Goal: Task Accomplishment & Management: Complete application form

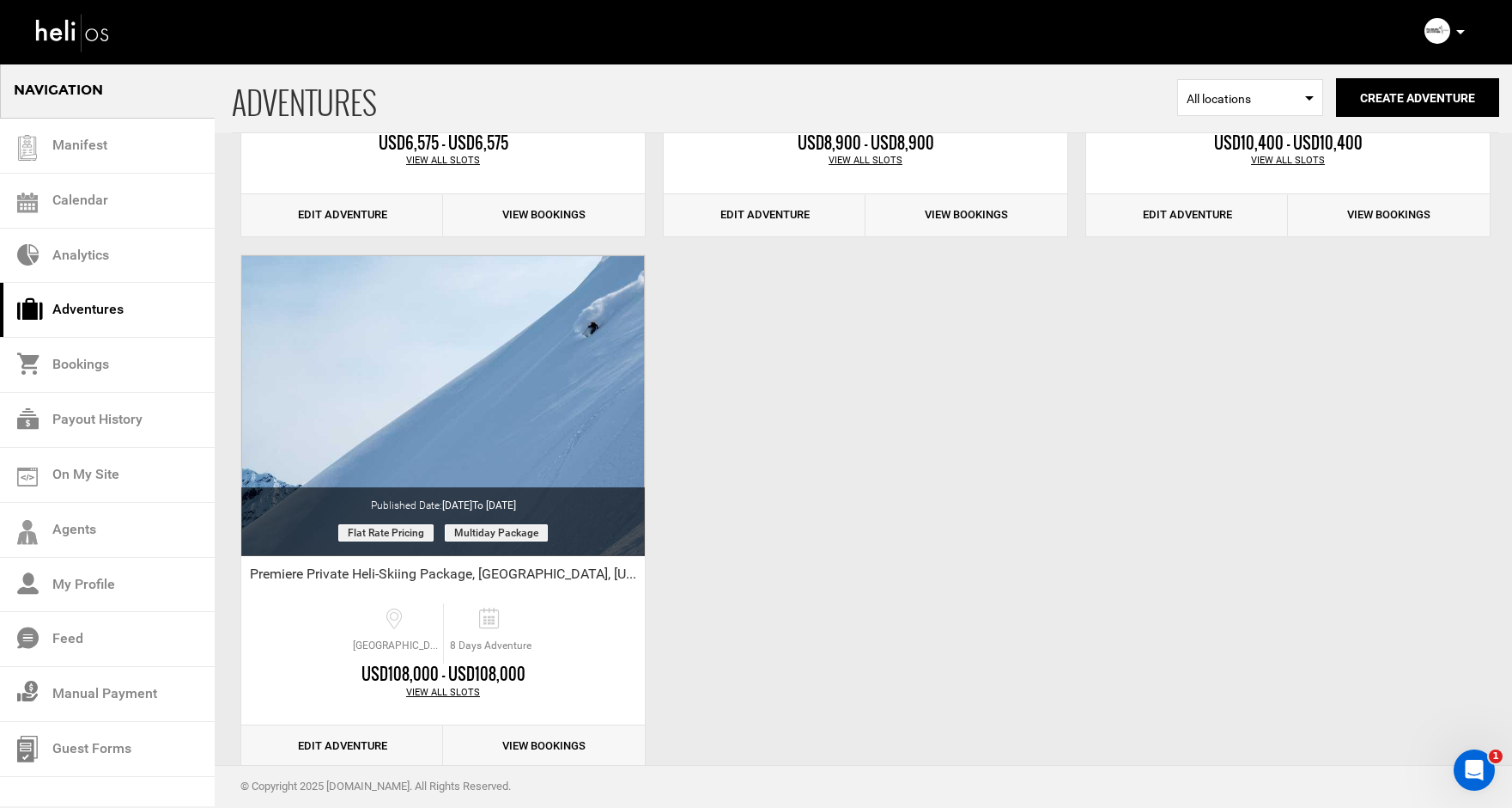
scroll to position [2660, 0]
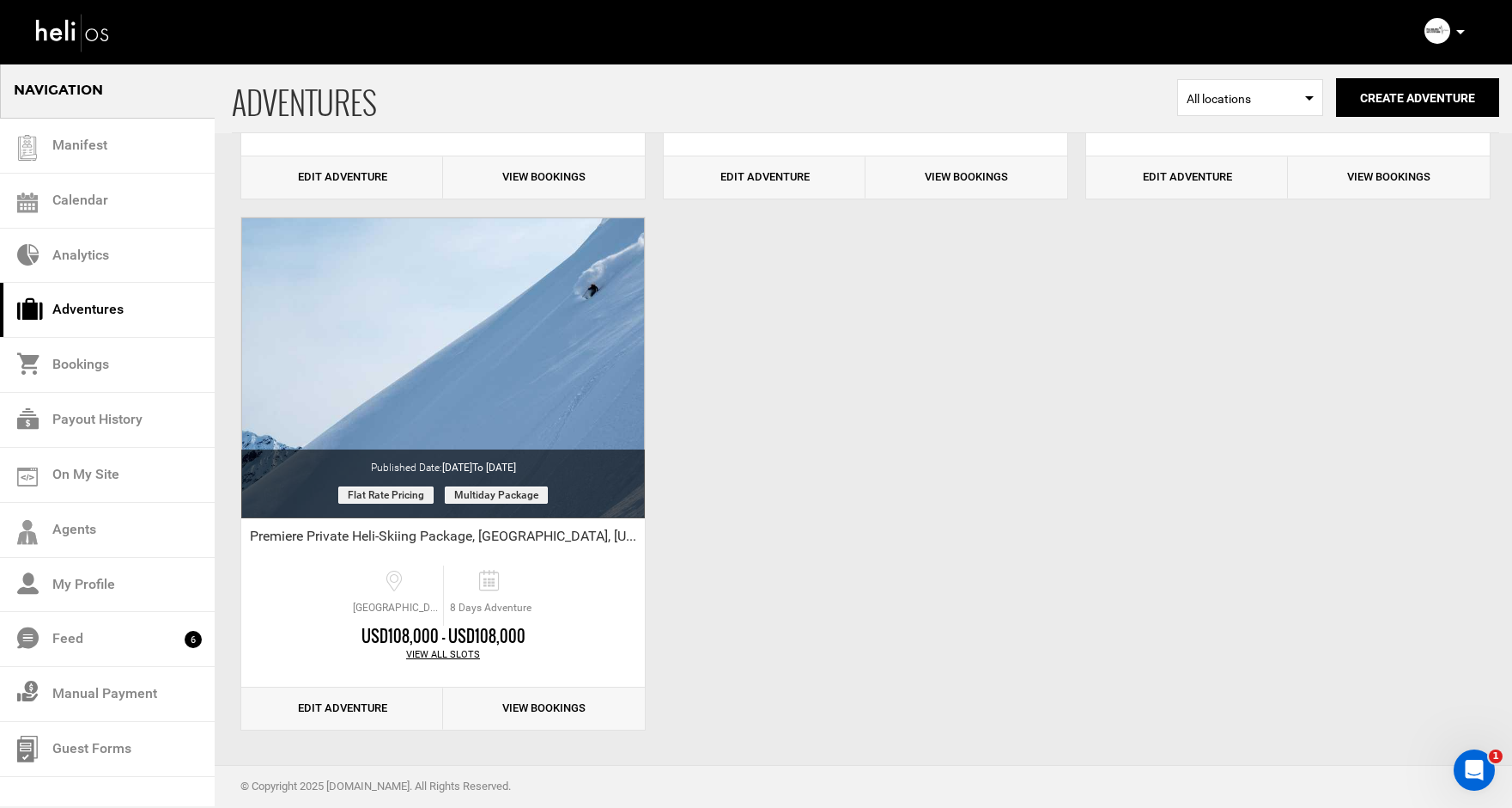
click at [55, 31] on img at bounding box center [73, 32] width 77 height 46
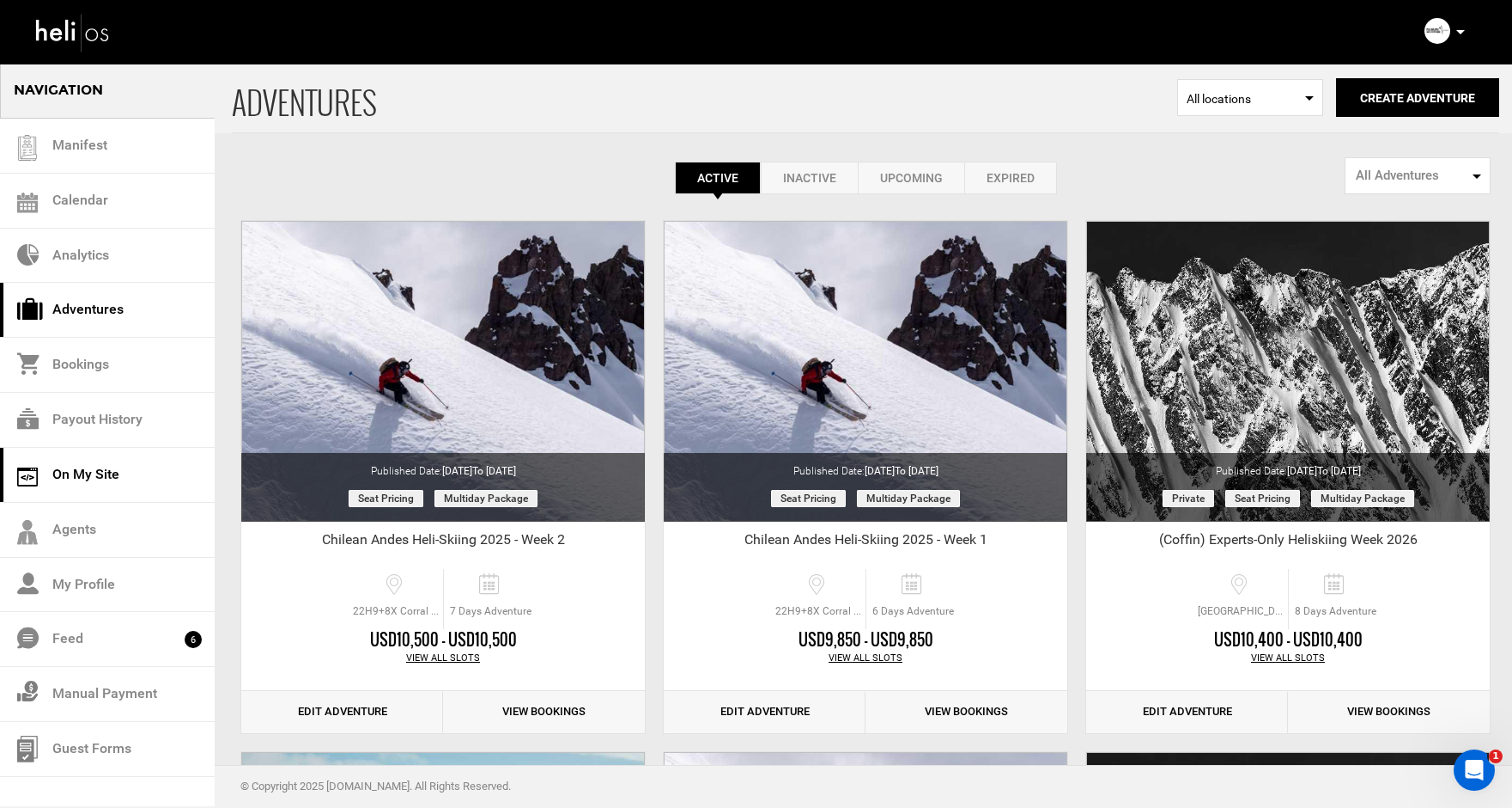
click at [82, 475] on link "On My Site" at bounding box center [107, 476] width 215 height 55
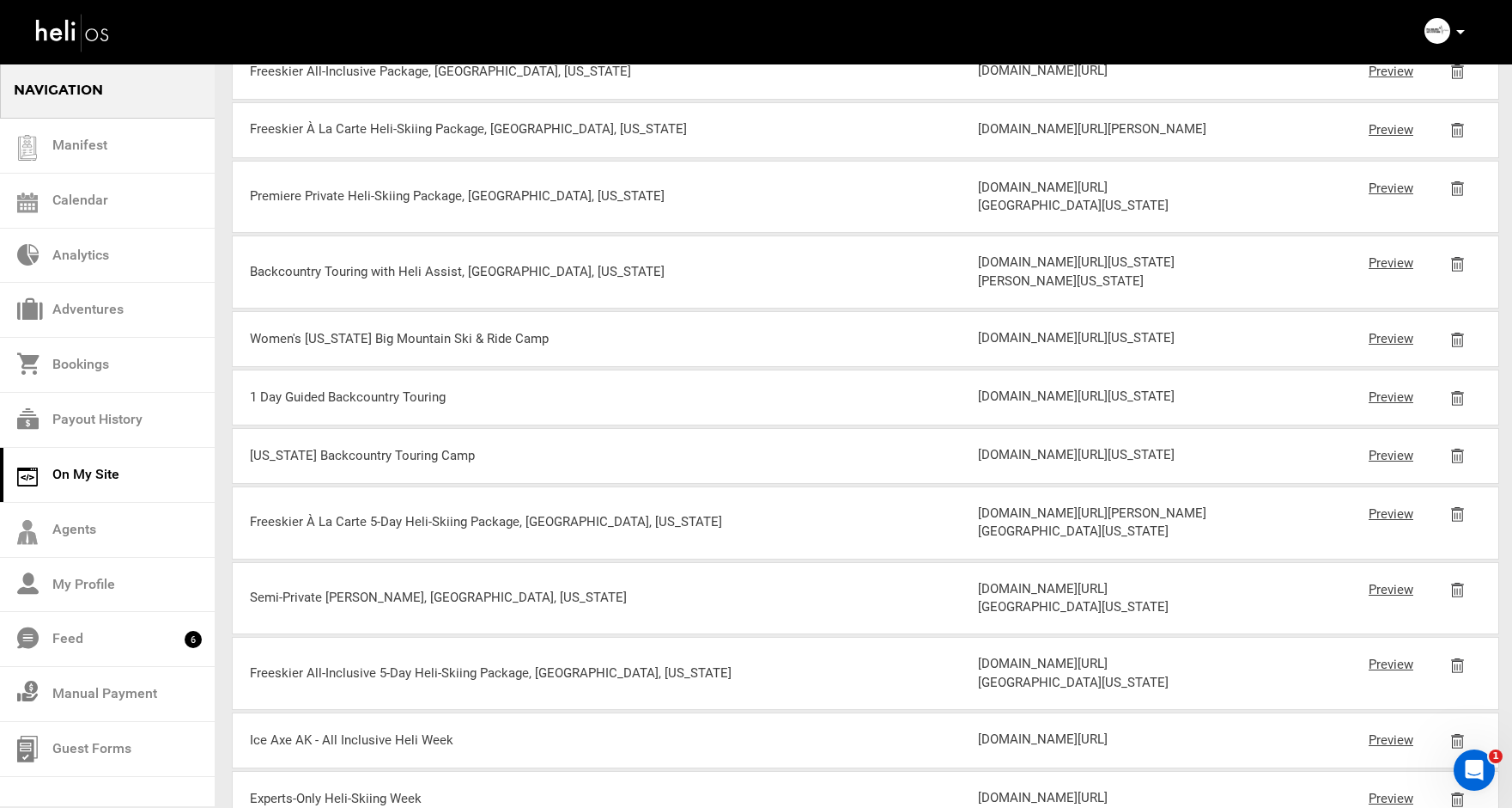
scroll to position [389, 0]
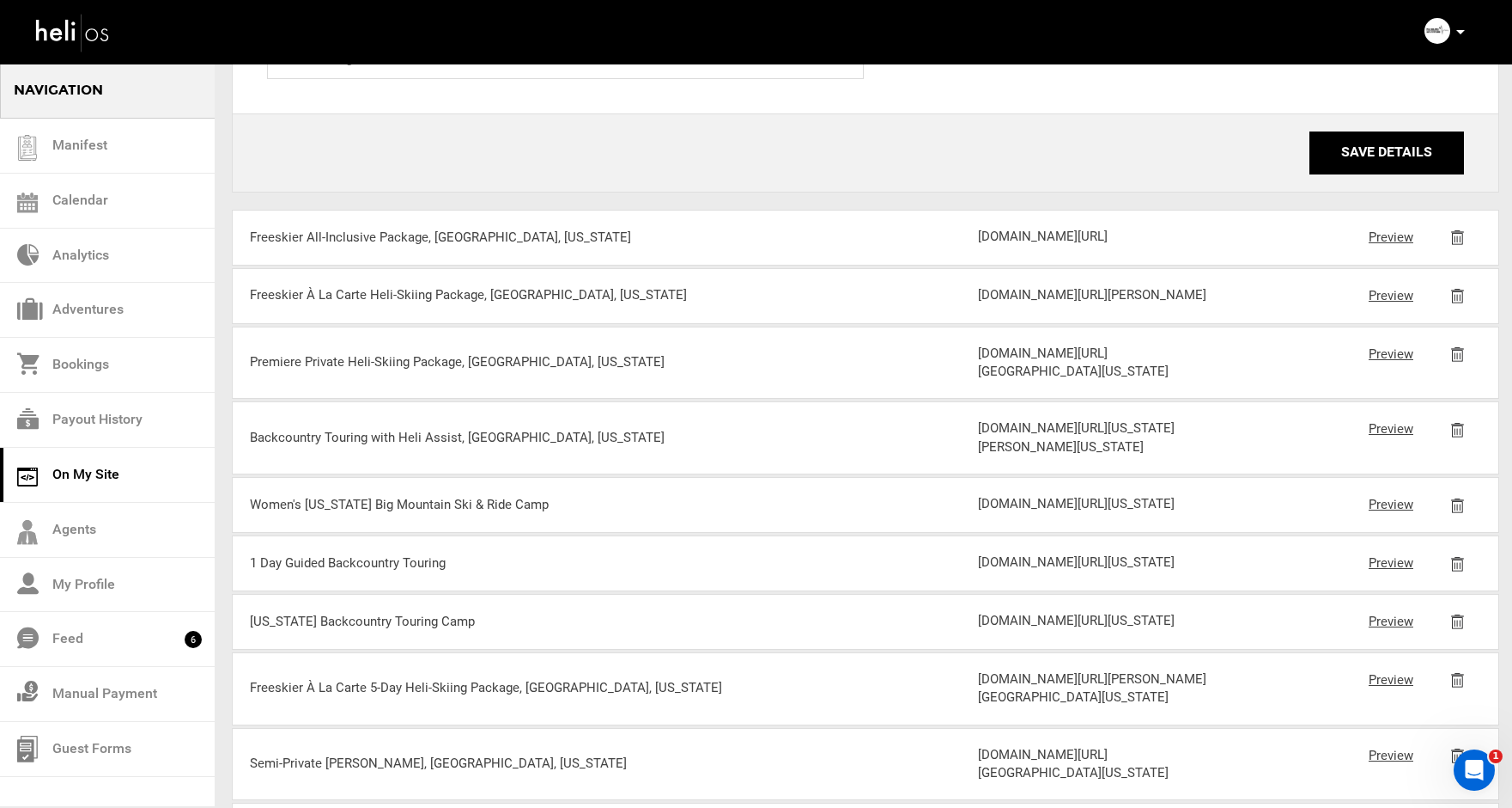
drag, startPoint x: 1095, startPoint y: 498, endPoint x: 978, endPoint y: 446, distance: 128.0
click at [978, 381] on div "[DOMAIN_NAME][URL][GEOGRAPHIC_DATA][US_STATE]" at bounding box center [1100, 363] width 243 height 37
copy div "[DOMAIN_NAME][URL][GEOGRAPHIC_DATA][US_STATE]"
click at [75, 312] on link "Adventures" at bounding box center [107, 310] width 215 height 55
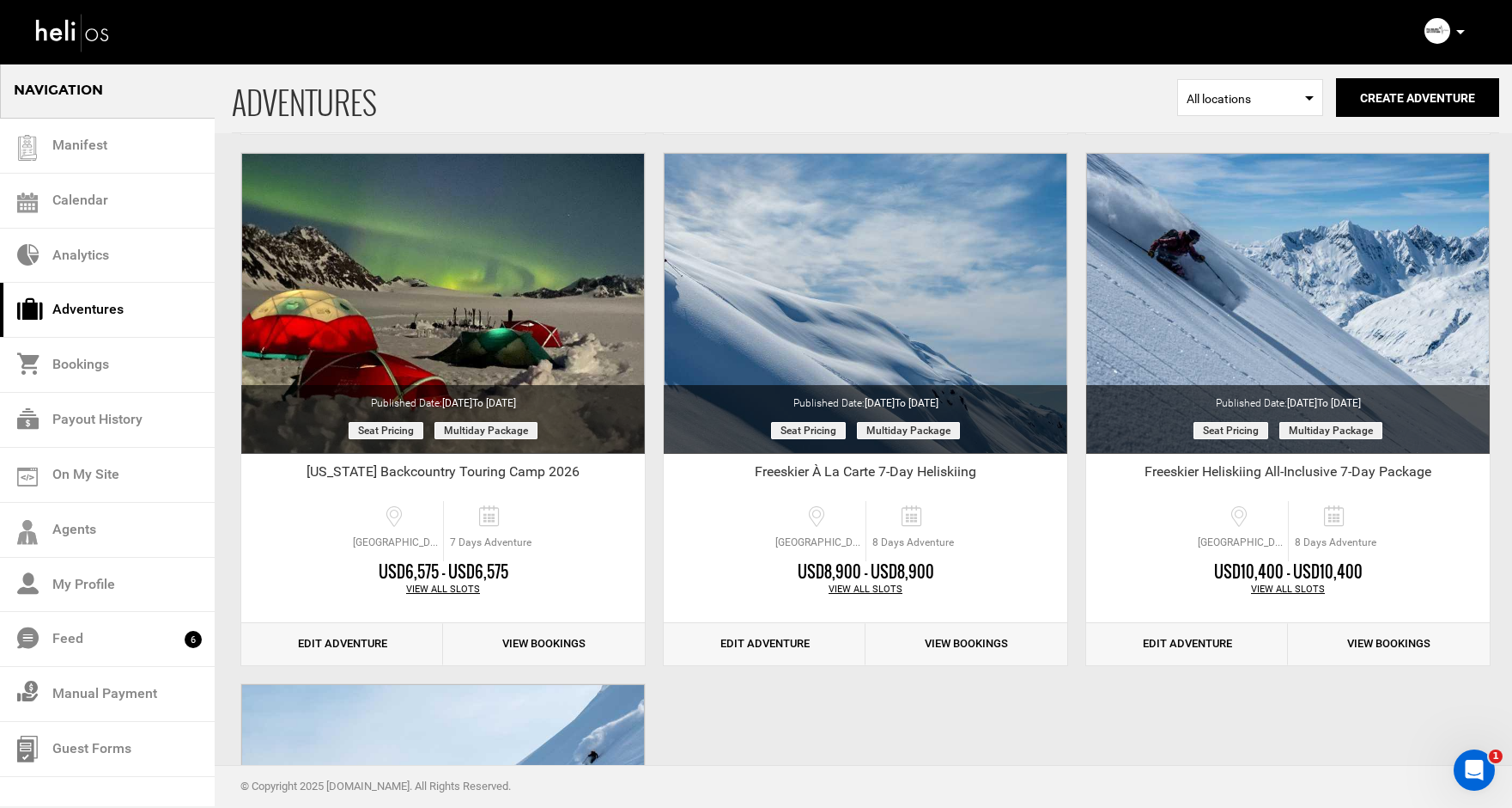
scroll to position [2660, 0]
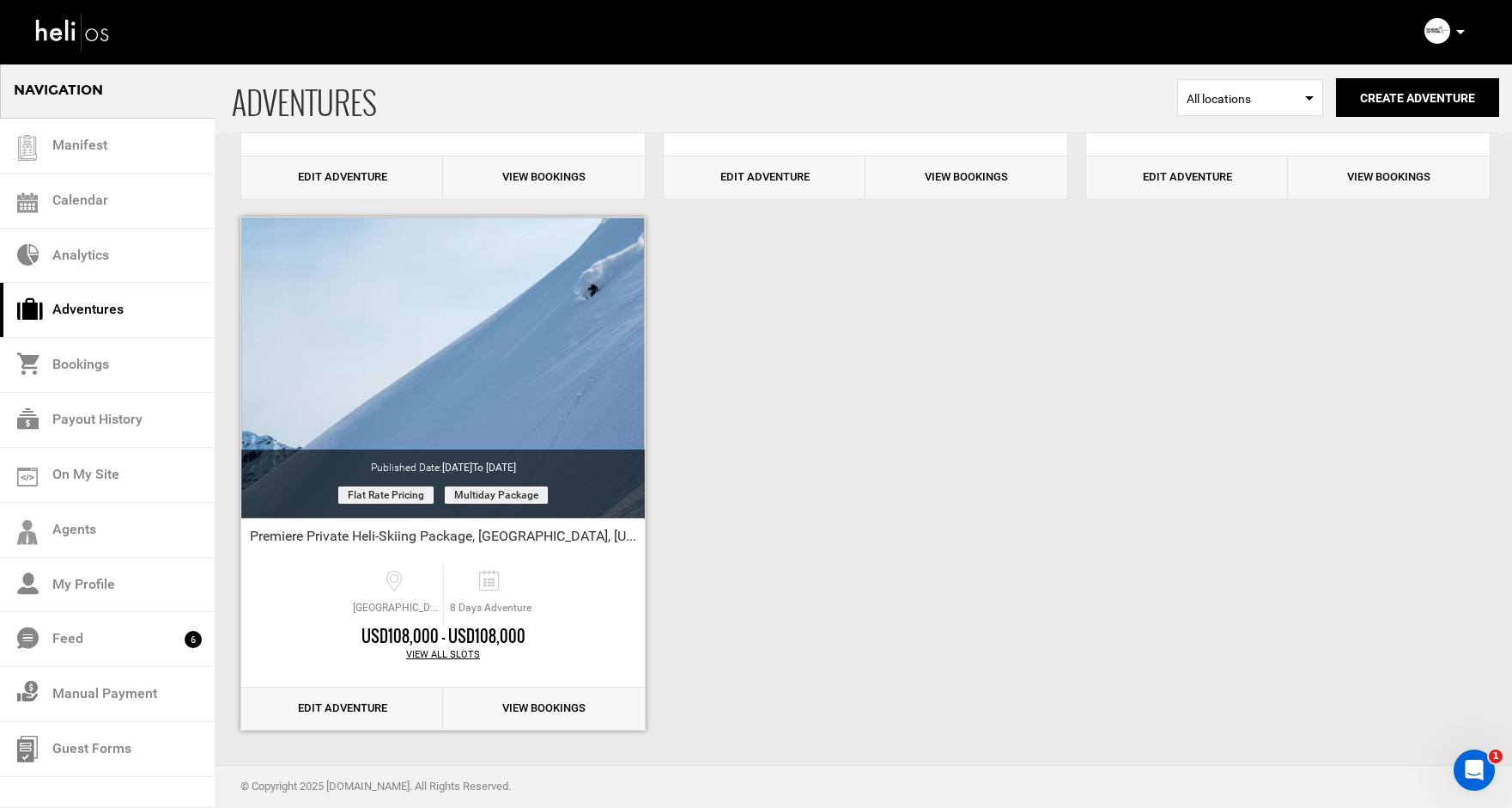
click at [333, 712] on link "Edit Adventure" at bounding box center [342, 709] width 201 height 42
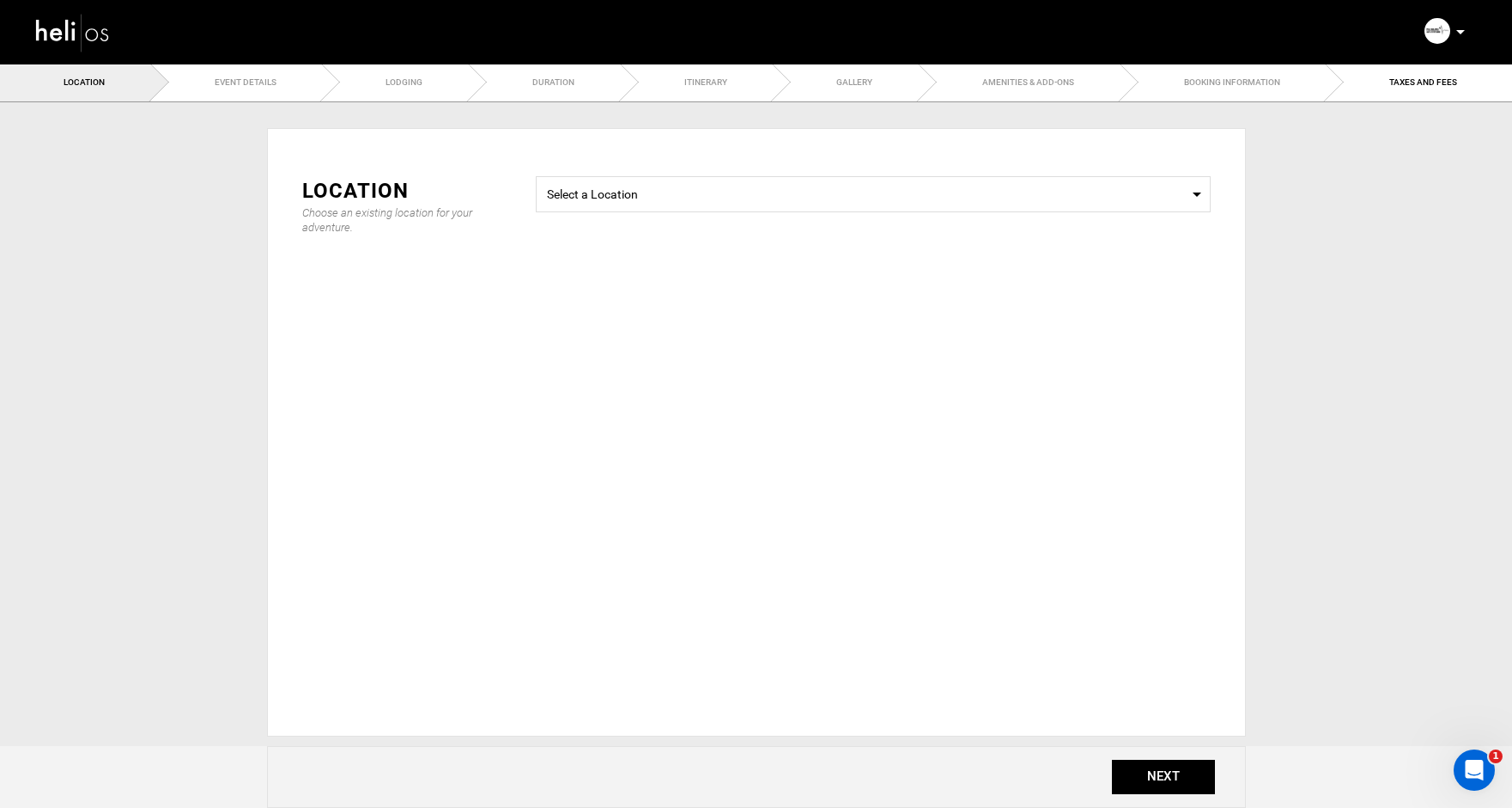
type input "8"
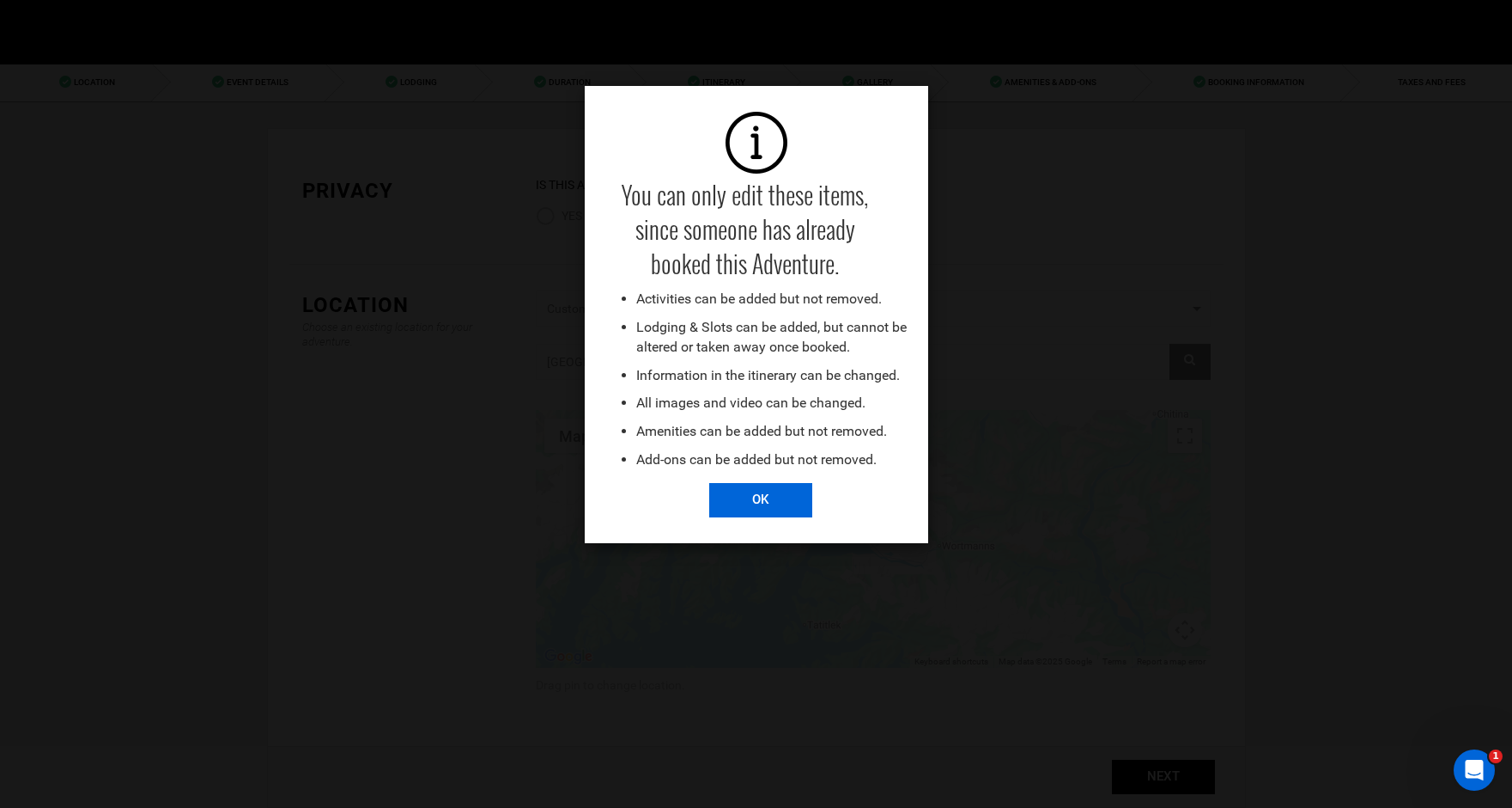
click at [757, 502] on input "OK" at bounding box center [761, 500] width 103 height 34
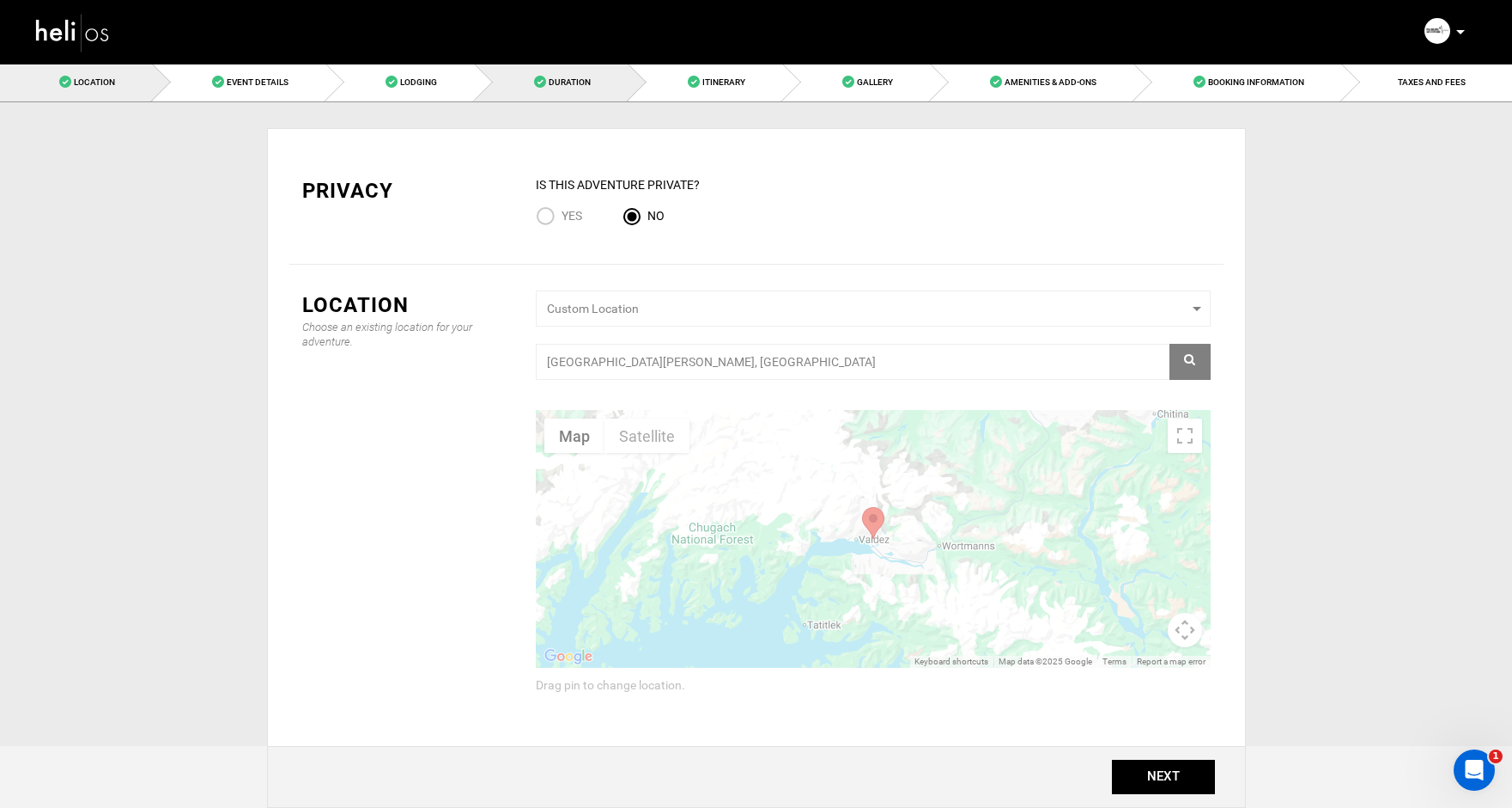
click at [568, 90] on link "Duration" at bounding box center [551, 82] width 154 height 38
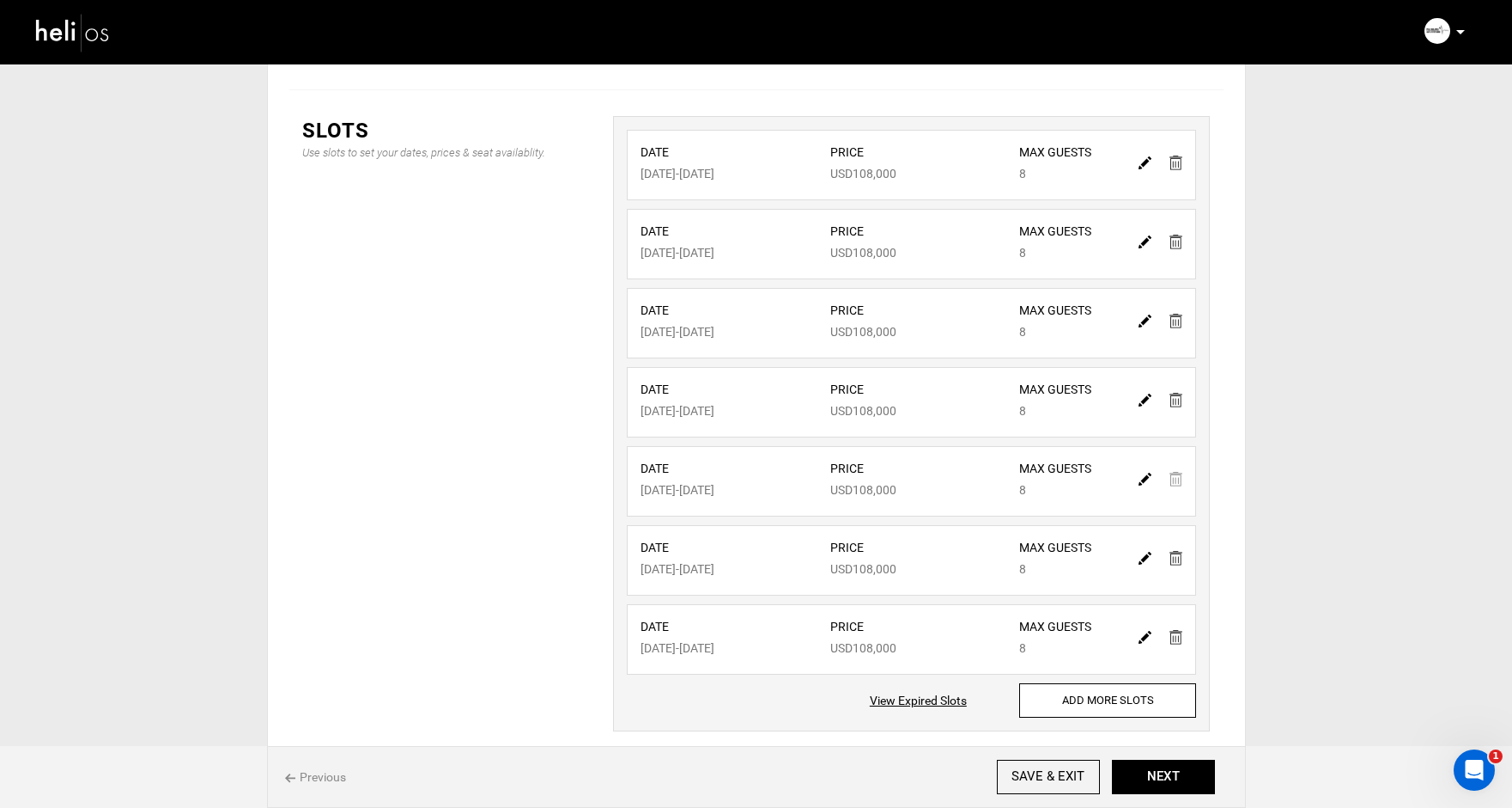
scroll to position [312, 0]
click at [1144, 479] on img at bounding box center [1144, 478] width 12 height 12
type input "[DATE]"
type input "108000"
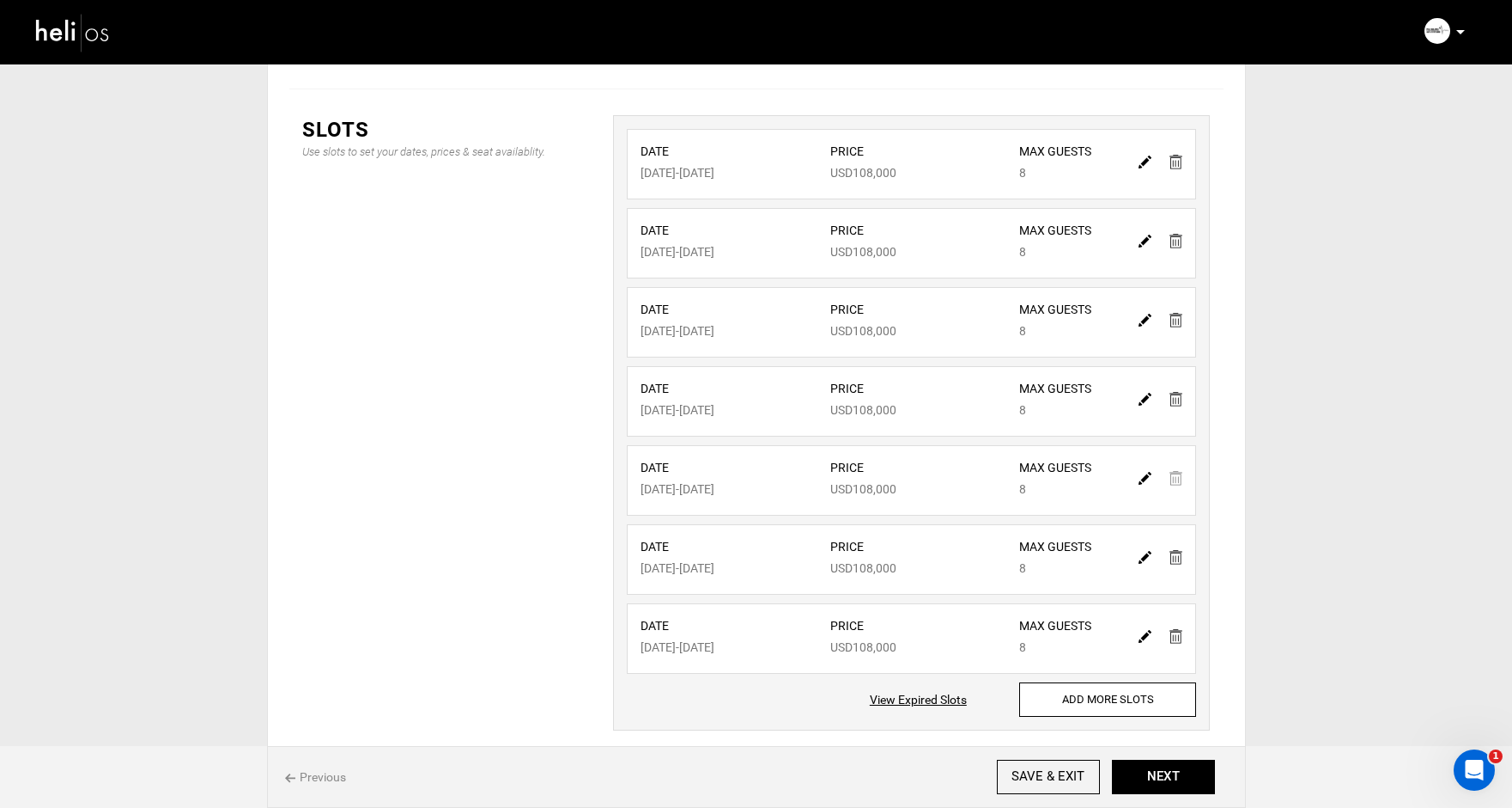
type input "8"
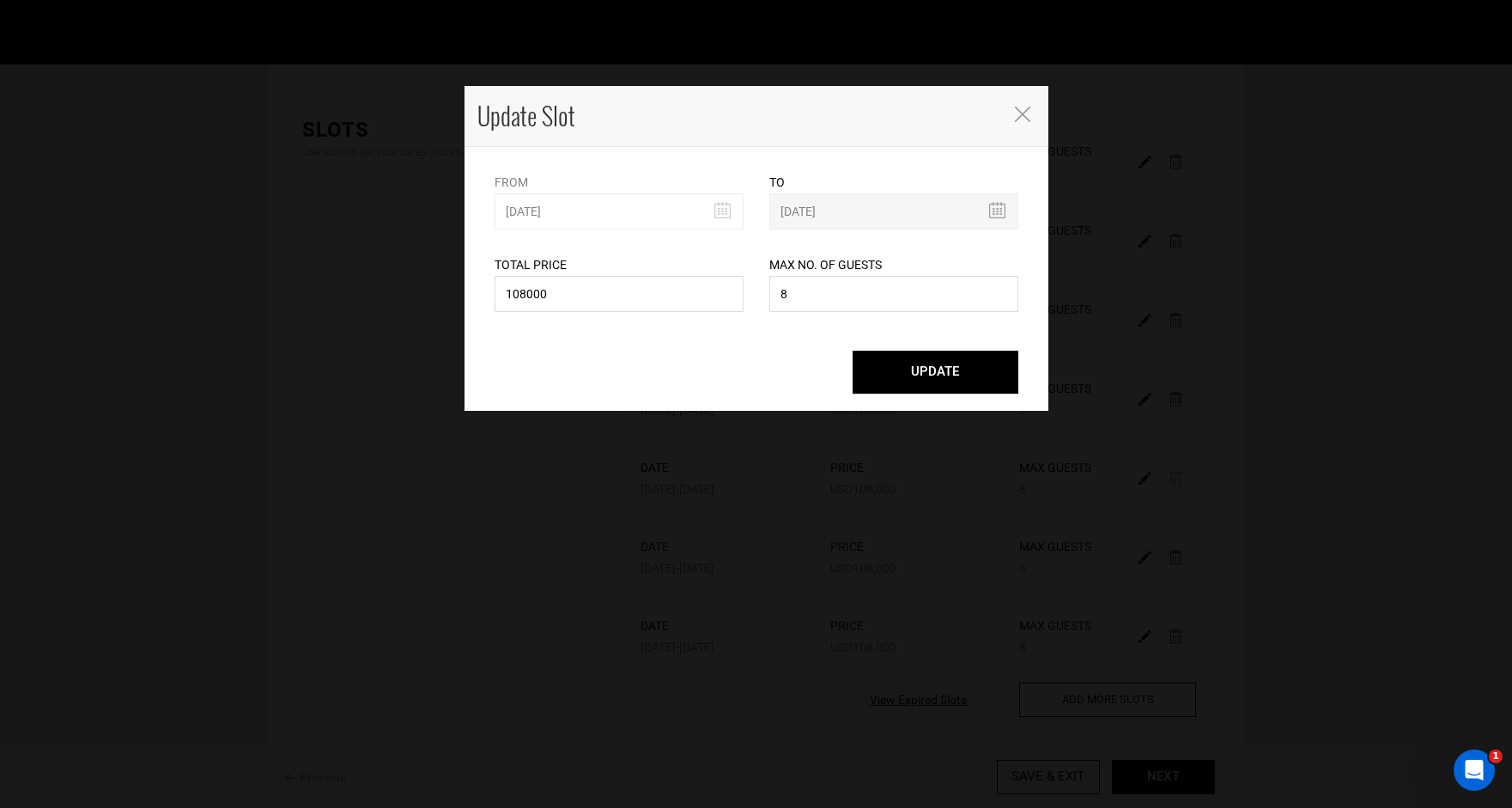
click at [1022, 116] on icon "Close" at bounding box center [1022, 115] width 15 height 15
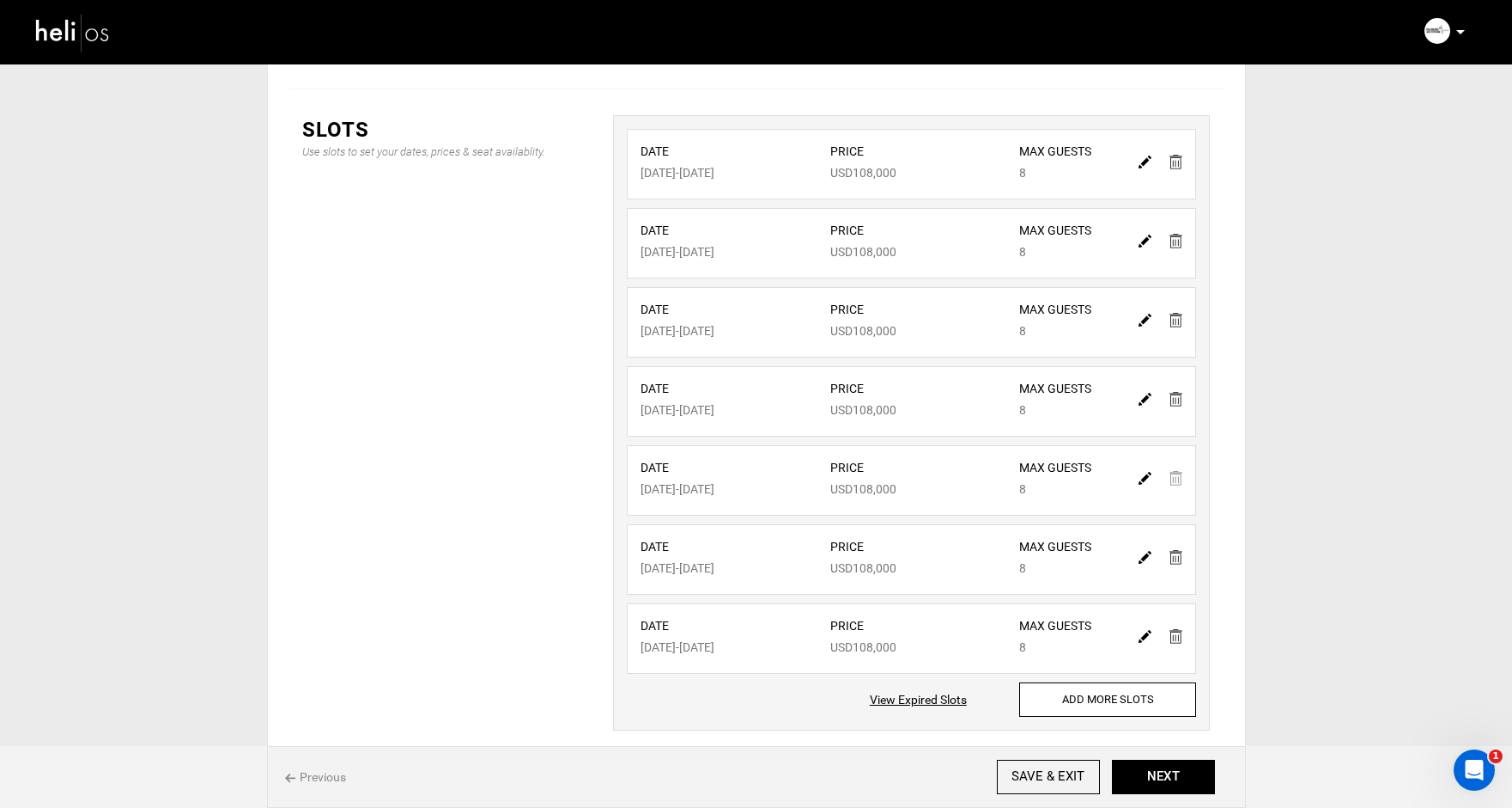
click at [1180, 478] on div at bounding box center [1161, 478] width 59 height 25
click at [1143, 404] on img at bounding box center [1144, 398] width 12 height 12
type input "[DATE]"
type input "108000"
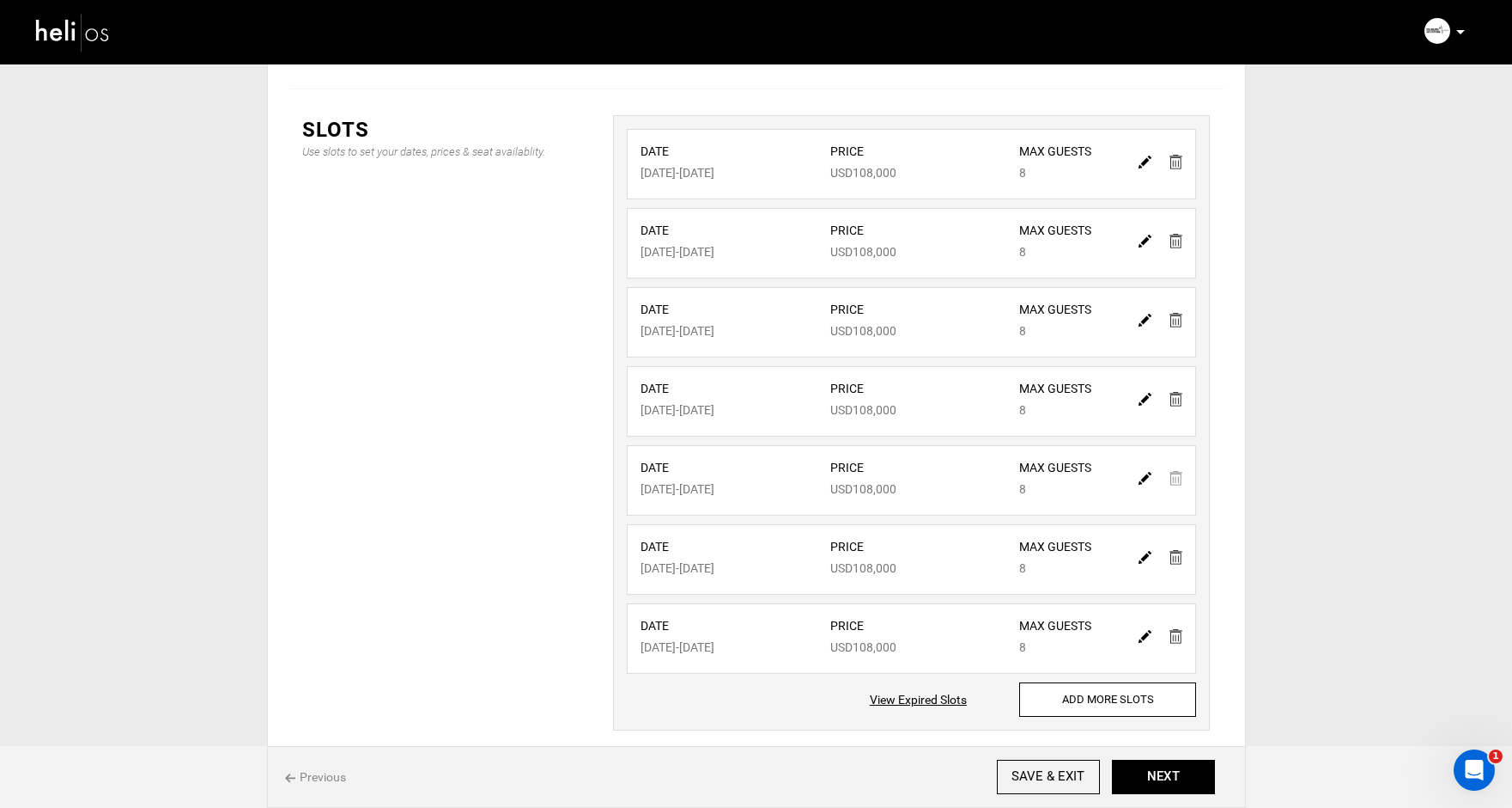
type input "8"
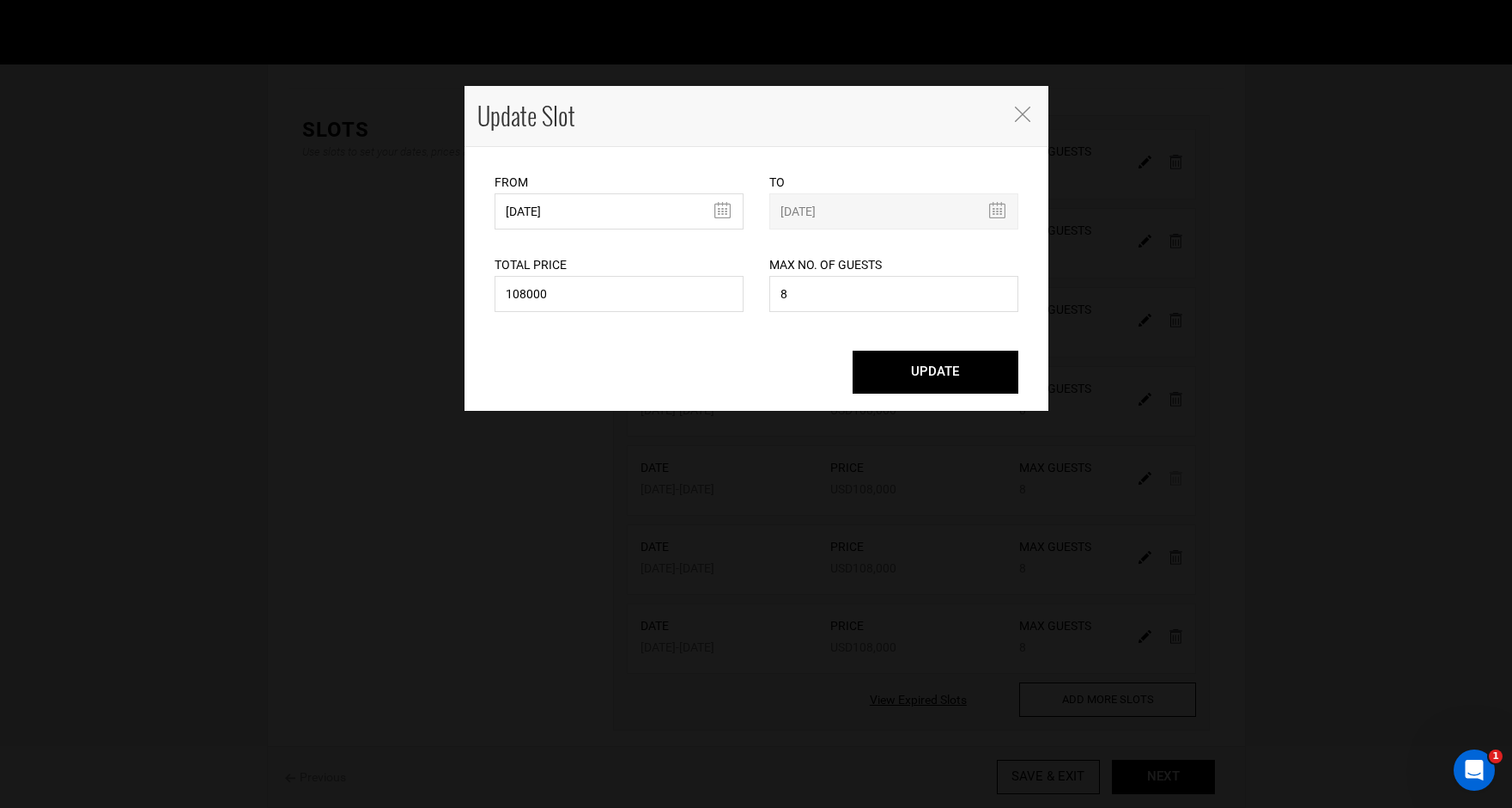
click at [1015, 111] on icon "Close" at bounding box center [1022, 115] width 15 height 15
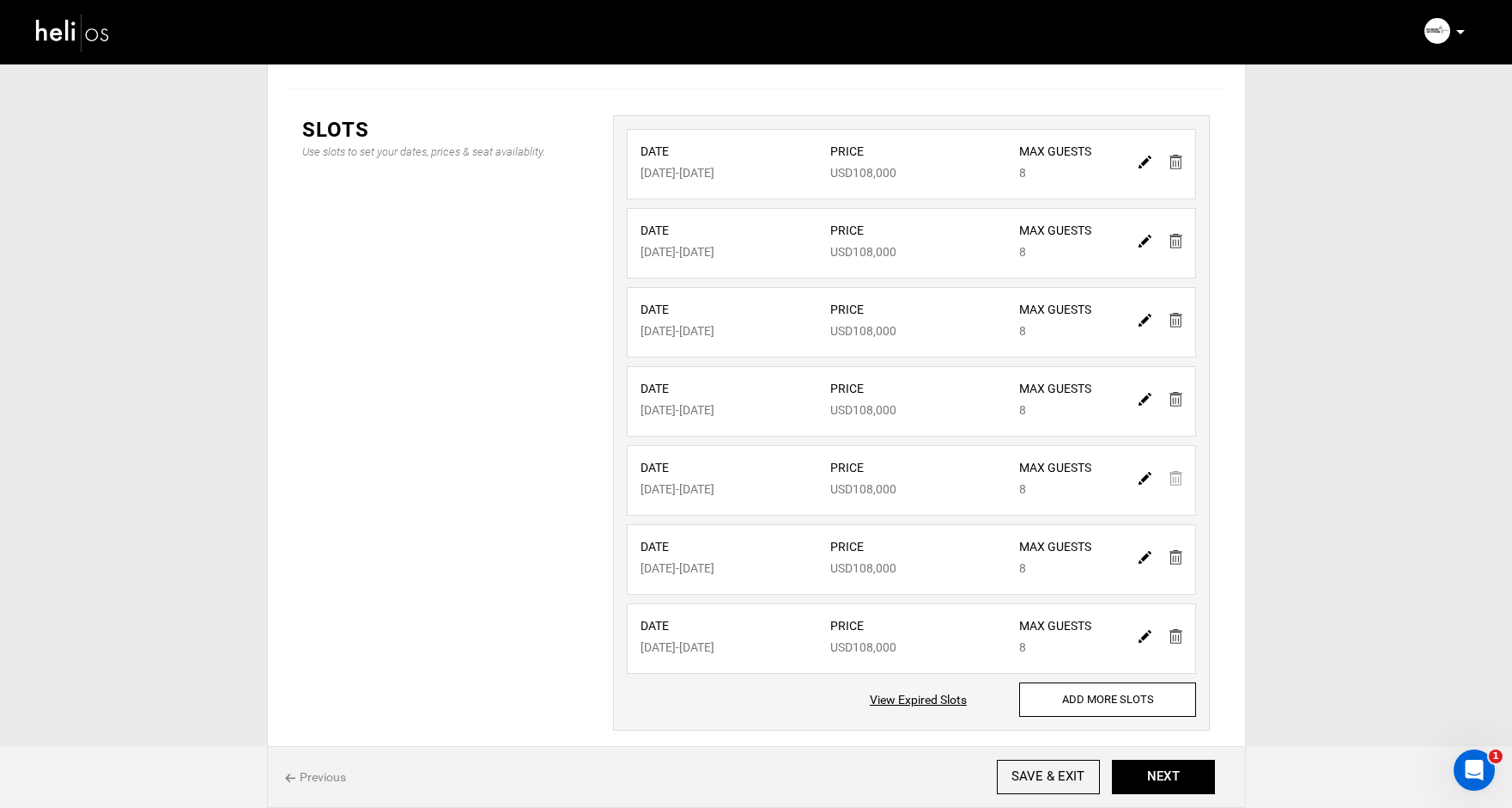
click at [1175, 483] on div at bounding box center [1161, 478] width 59 height 25
click at [1280, 466] on div "Location Event Details Lodging Duration Itinerary Gallery Amenities & Add-Ons B…" at bounding box center [756, 297] width 1512 height 1093
click at [1145, 560] on img at bounding box center [1144, 557] width 12 height 12
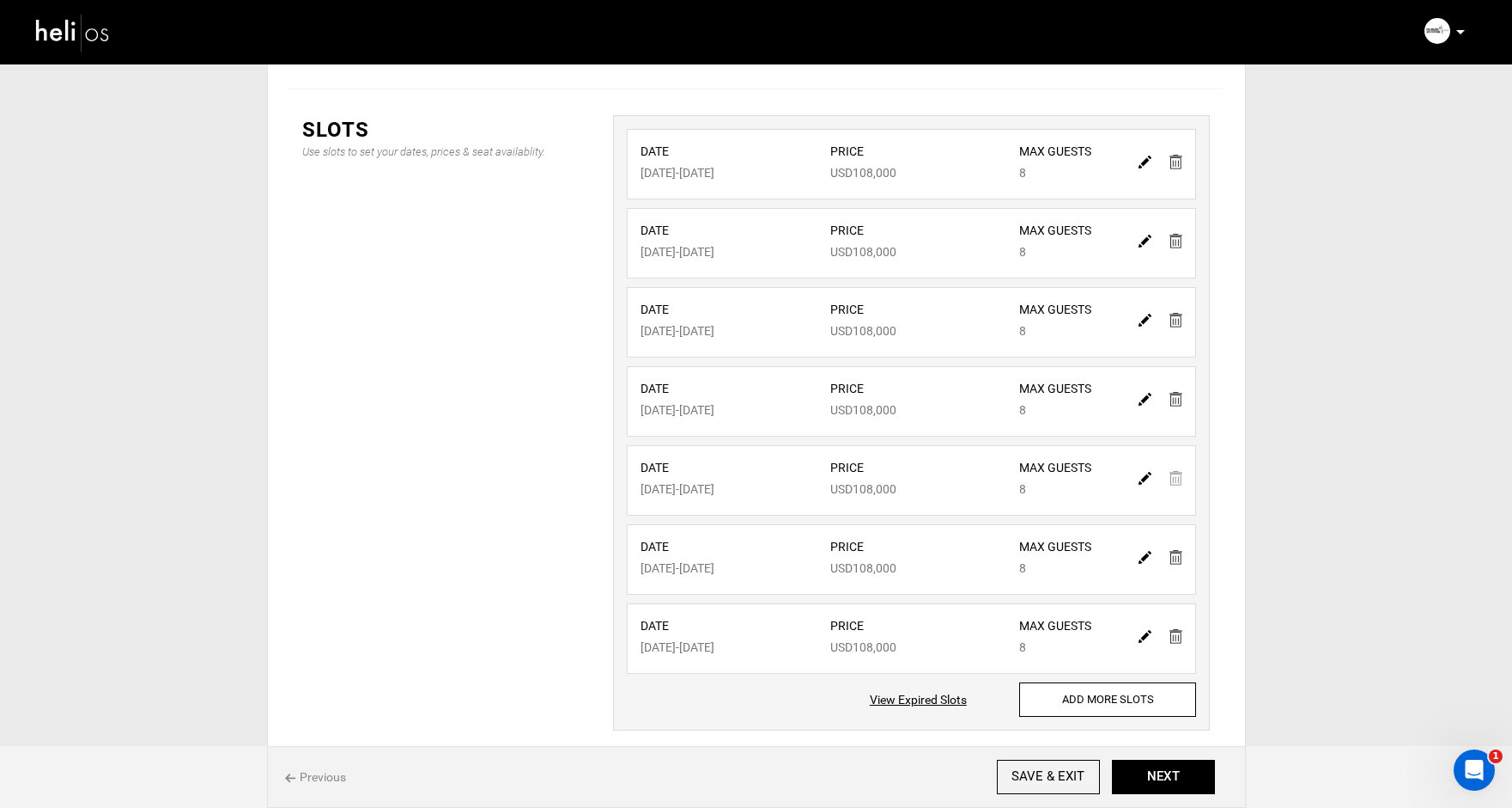
type input "[DATE]"
type input "108000"
type input "8"
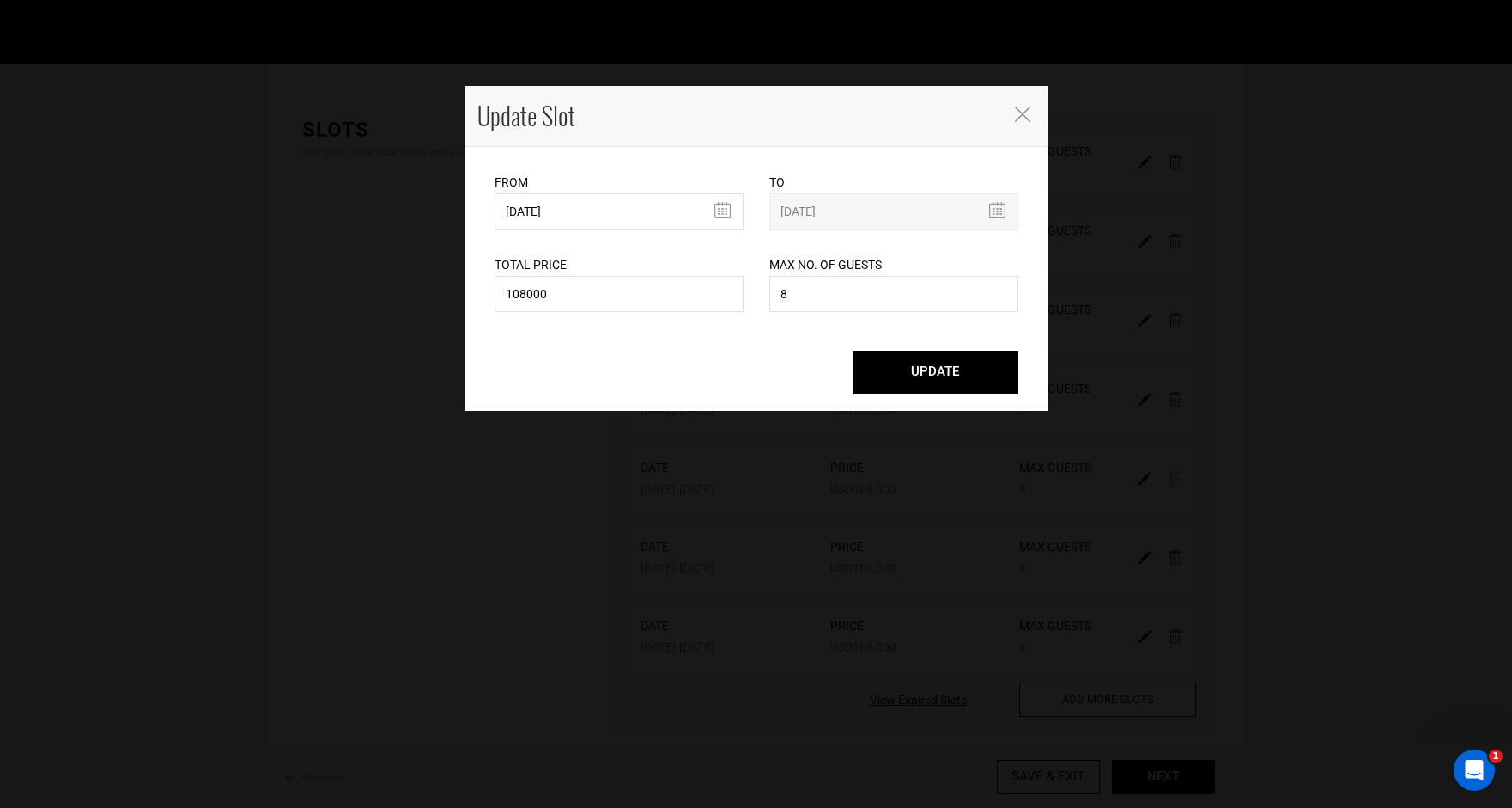
click at [1022, 116] on icon "Close" at bounding box center [1022, 115] width 15 height 15
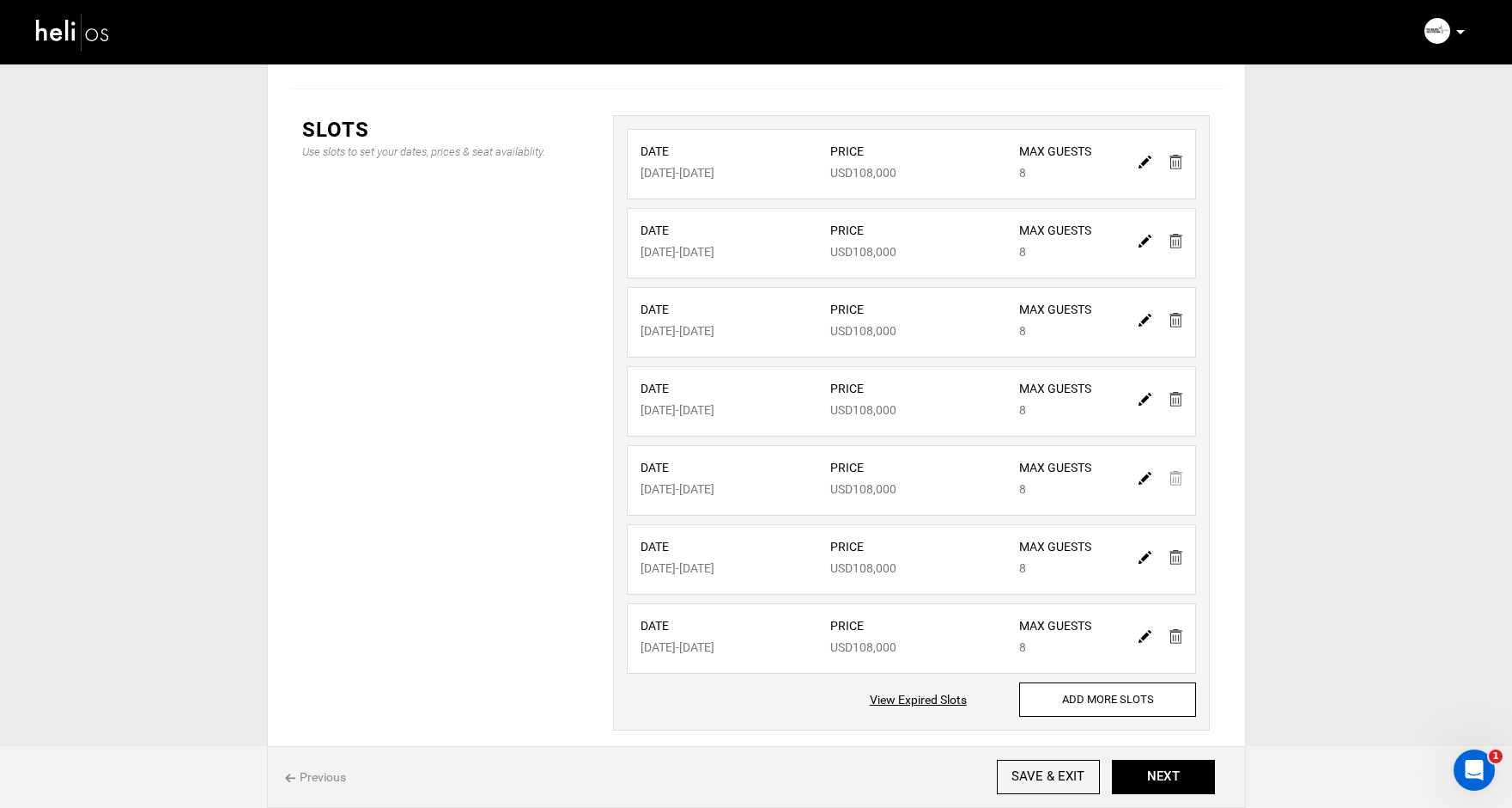
click at [1176, 558] on img at bounding box center [1175, 557] width 12 height 14
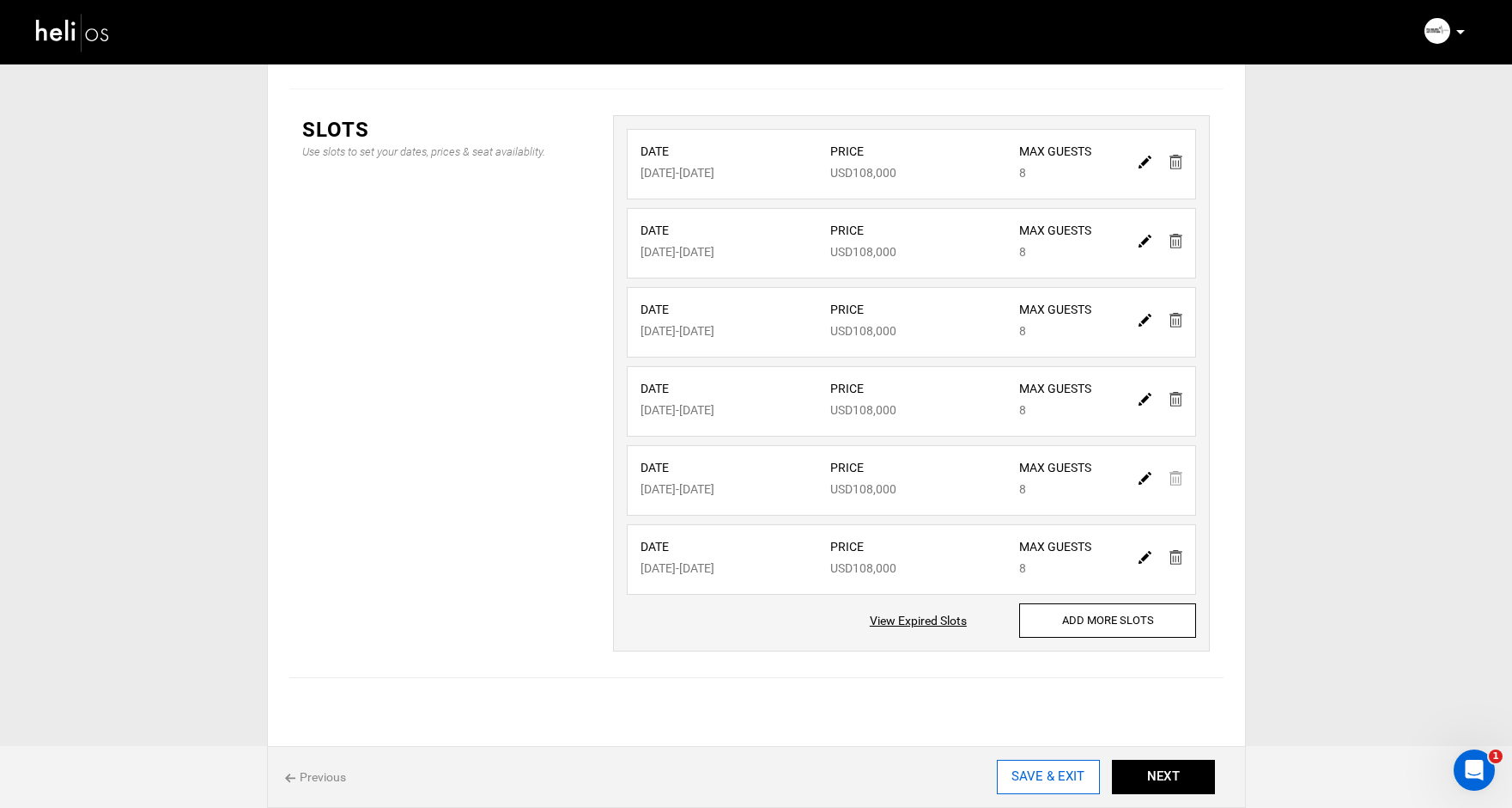
click at [1028, 781] on input "SAVE & EXIT" at bounding box center [1048, 776] width 103 height 34
